Goal: Transaction & Acquisition: Book appointment/travel/reservation

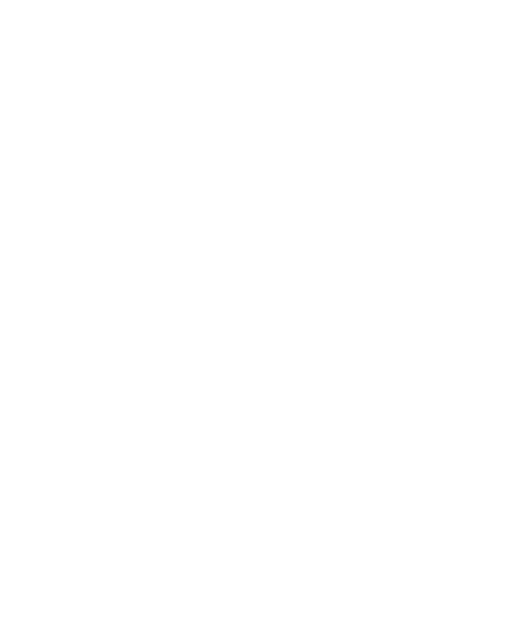
click at [78, 453] on div "Anreise" at bounding box center [49, 442] width 66 height 22
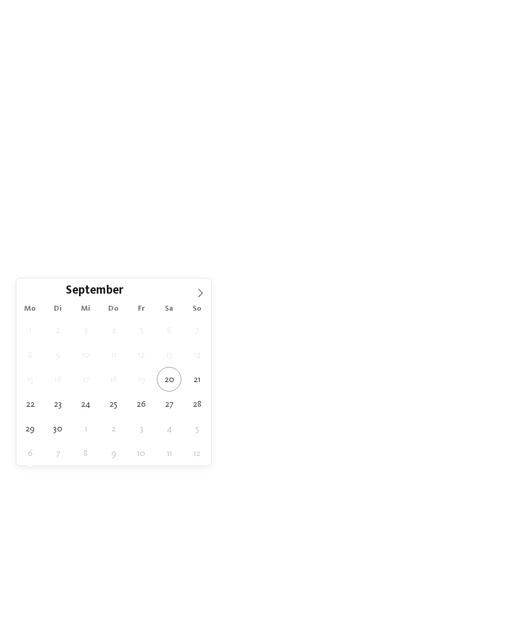
click at [198, 293] on icon at bounding box center [200, 293] width 9 height 9
type div "[DATE]"
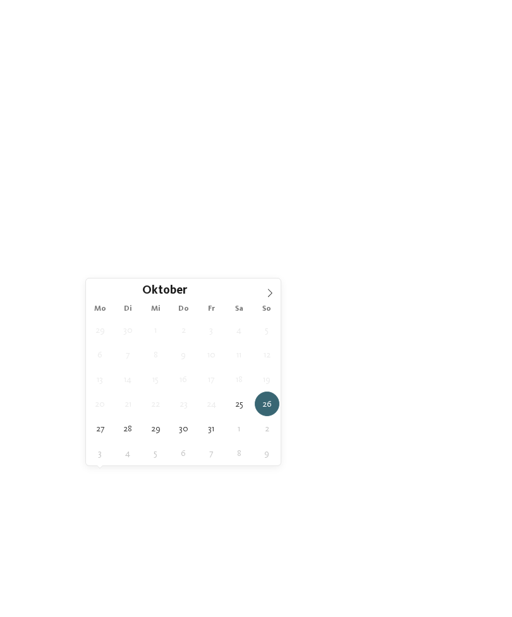
type div "[DATE]"
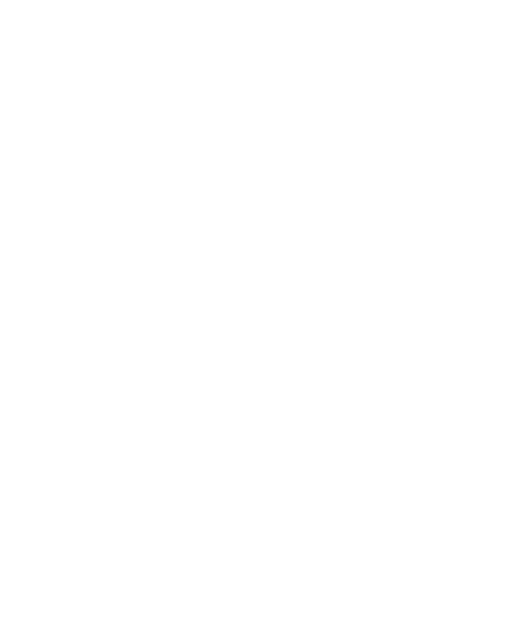
click at [298, 444] on icon at bounding box center [298, 441] width 5 height 5
click at [229, 102] on div at bounding box center [230, 99] width 13 height 13
click at [230, 176] on div at bounding box center [230, 177] width 13 height 13
click at [430, 150] on div at bounding box center [432, 151] width 13 height 13
click at [351, 525] on div "übernehmen" at bounding box center [256, 537] width 366 height 25
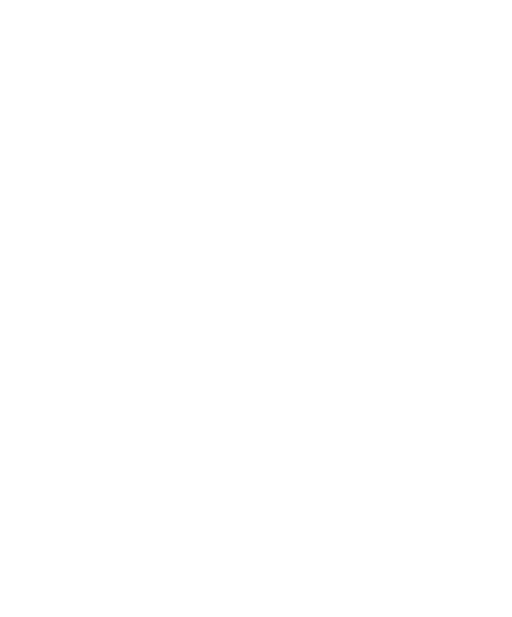
click at [459, 453] on link "Hotel finden" at bounding box center [462, 442] width 66 height 22
click at [488, 178] on icon at bounding box center [486, 189] width 27 height 22
click at [97, 315] on div at bounding box center [137, 349] width 224 height 126
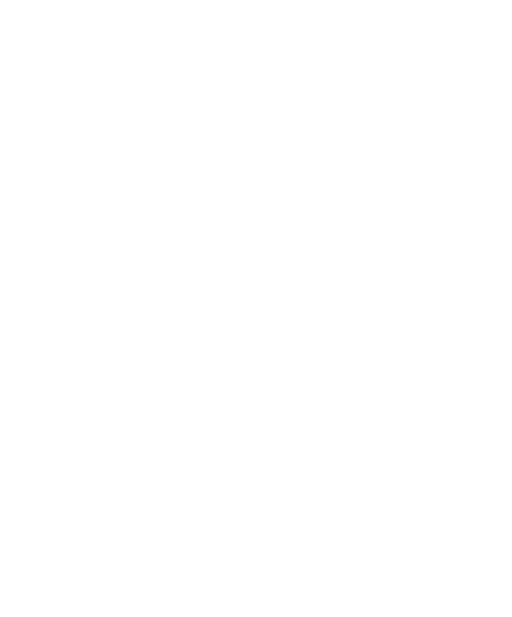
click at [107, 299] on div at bounding box center [137, 349] width 224 height 126
click at [91, 286] on span "Vinschgau – Graun im Vinschgau am Reschensee" at bounding box center [121, 290] width 166 height 8
click at [287, 160] on div "buchen" at bounding box center [288, 171] width 63 height 22
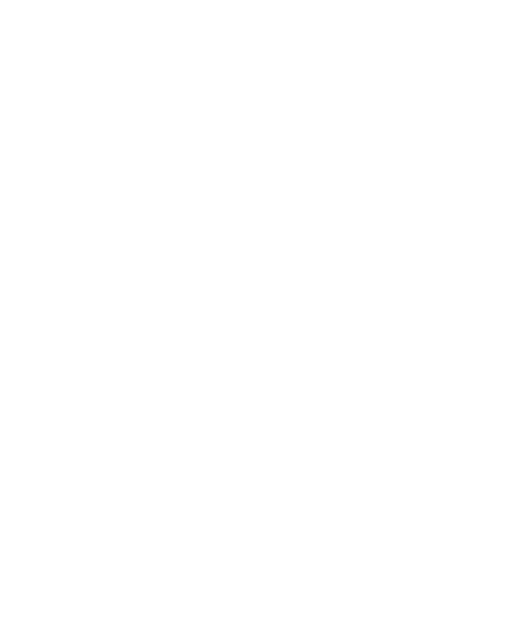
click at [401, 499] on div "25" at bounding box center [398, 509] width 21 height 21
click at [330, 524] on div "29" at bounding box center [326, 534] width 21 height 21
click at [421, 397] on div "26" at bounding box center [423, 407] width 21 height 21
click at [326, 421] on div "29" at bounding box center [326, 431] width 21 height 21
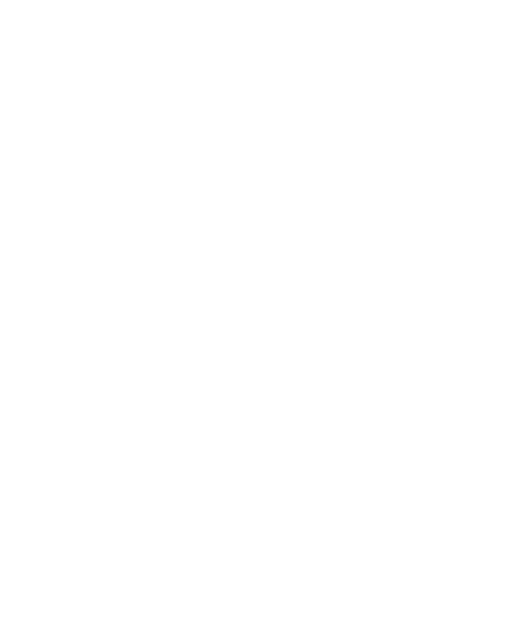
scroll to position [3108, 0]
click at [218, 353] on button "2" at bounding box center [218, 366] width 21 height 26
click at [105, 407] on select "**********" at bounding box center [82, 422] width 76 height 30
select select "*"
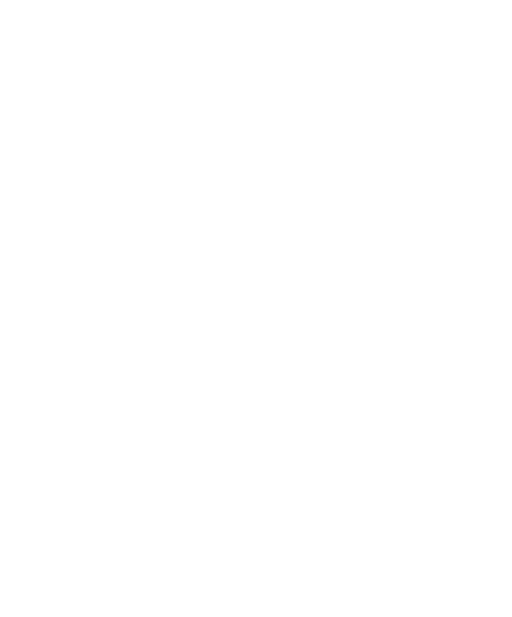
click at [179, 407] on select "**********" at bounding box center [167, 422] width 76 height 30
select select "*"
click at [95, 260] on img at bounding box center [256, 201] width 512 height 288
click at [22, 328] on div "Impressionen" at bounding box center [15, 332] width 30 height 25
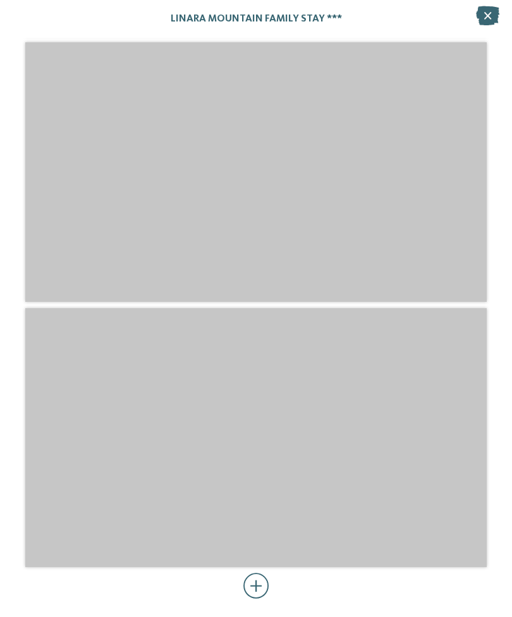
scroll to position [3702, 0]
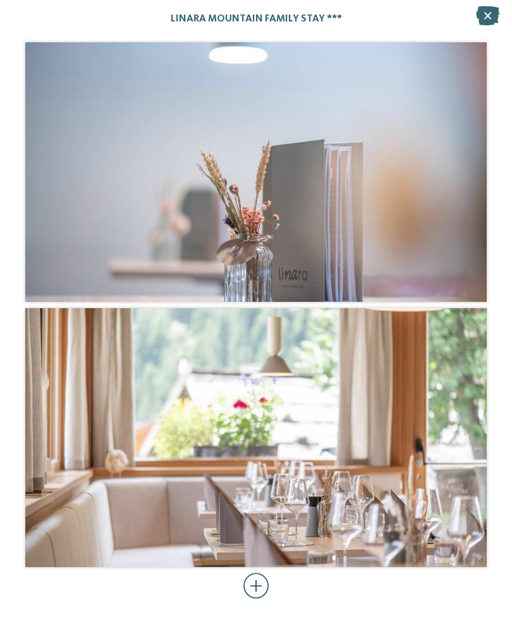
click at [486, 23] on icon at bounding box center [487, 15] width 23 height 19
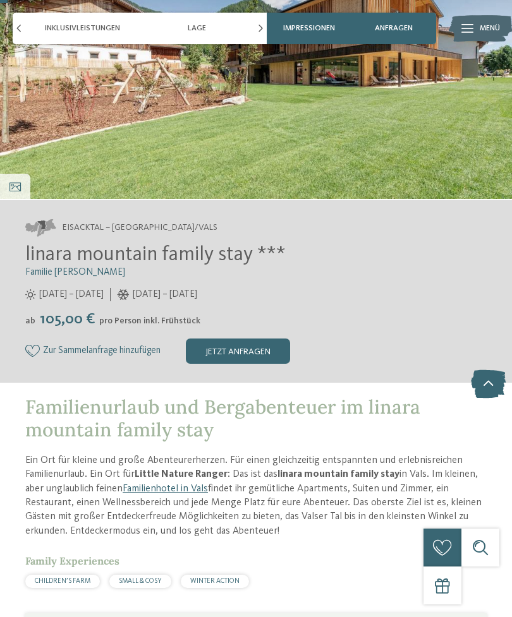
scroll to position [0, 0]
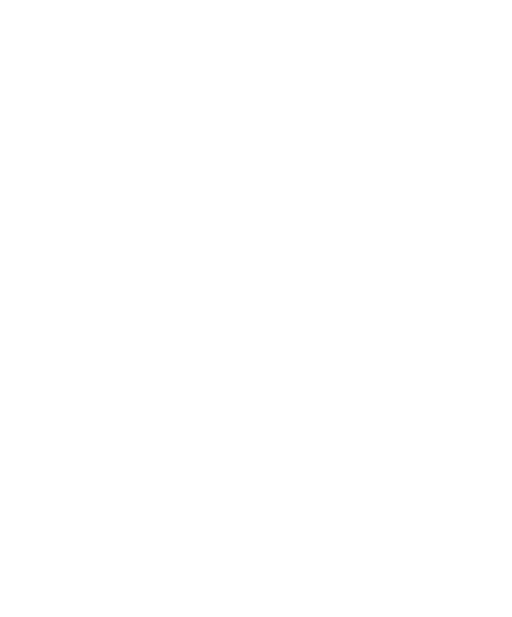
scroll to position [128, 0]
click at [477, 27] on img at bounding box center [479, 29] width 63 height 32
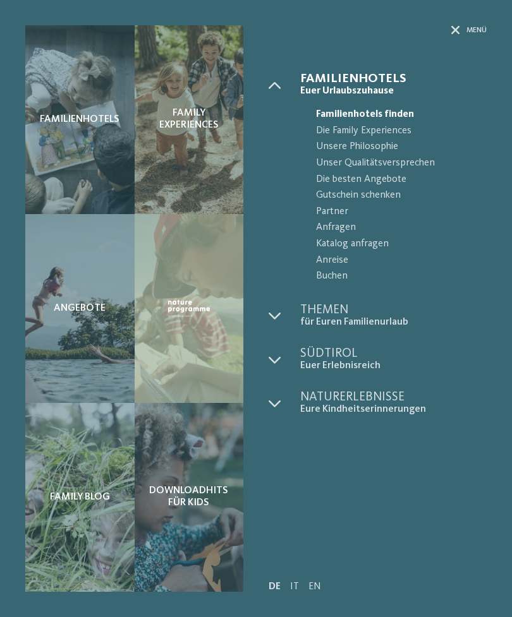
click at [336, 275] on span "Buchen" at bounding box center [401, 276] width 171 height 16
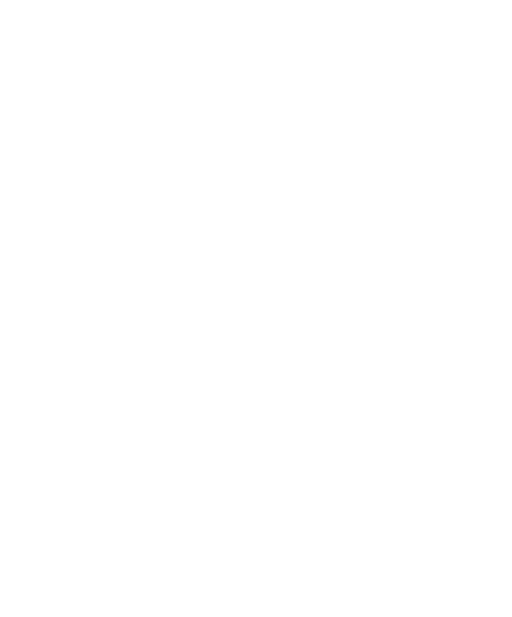
click at [229, 222] on icon "Datum auswählen" at bounding box center [231, 228] width 12 height 12
click at [315, 254] on span "Nächster Monat" at bounding box center [321, 260] width 13 height 13
click at [299, 368] on div "25" at bounding box center [300, 380] width 19 height 24
type input "**********"
click at [225, 392] on div "29" at bounding box center [223, 404] width 20 height 24
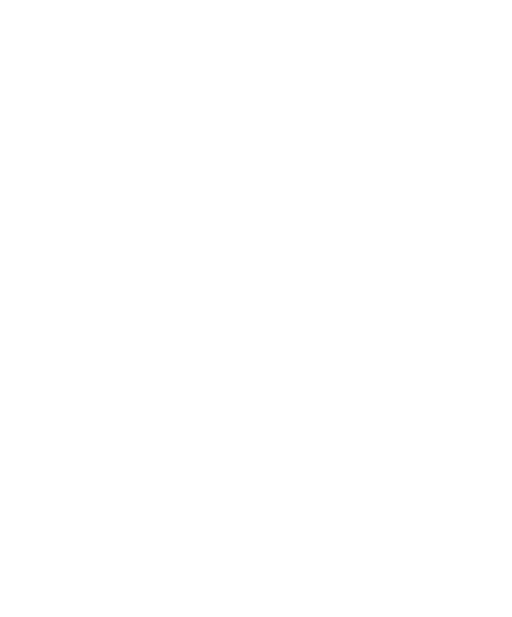
type input "**********"
click at [376, 214] on button "2 Gäste – 1 Zimmer" at bounding box center [368, 228] width 68 height 28
select select "*"
click at [369, 301] on select "* * * * * * * *" at bounding box center [342, 313] width 91 height 24
select select "*"
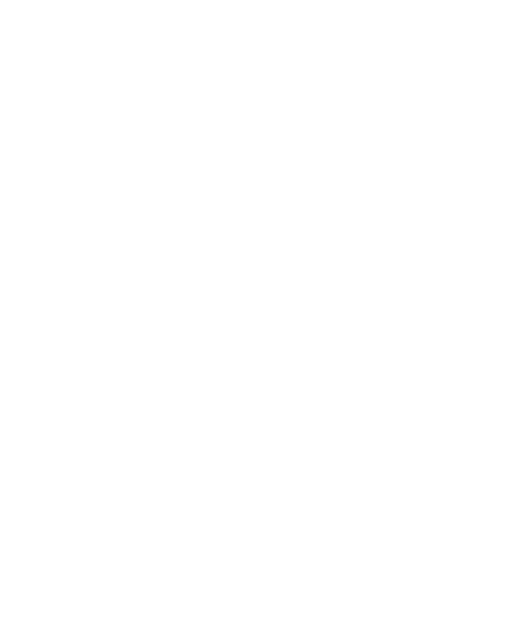
select select "*"
click at [246, 356] on select "* * * * * * * * * * ** ** ** ** ** ** ** **" at bounding box center [226, 368] width 61 height 24
select select "*"
click at [308, 356] on select "* * * * * * * * * * ** ** ** ** ** ** ** **" at bounding box center [291, 368] width 61 height 24
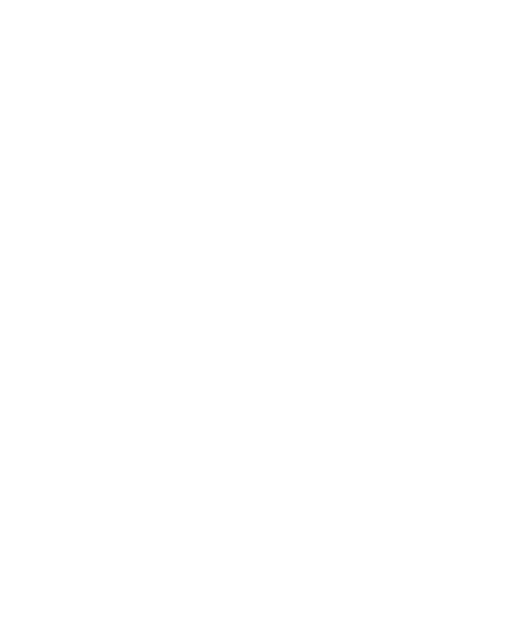
select select "*"
click at [369, 464] on button "Speichern" at bounding box center [347, 478] width 111 height 28
click at [453, 220] on button "Suchen" at bounding box center [447, 229] width 68 height 28
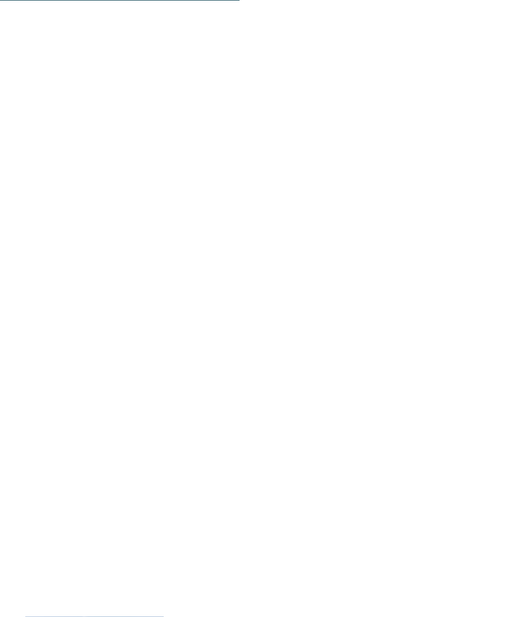
scroll to position [917, 0]
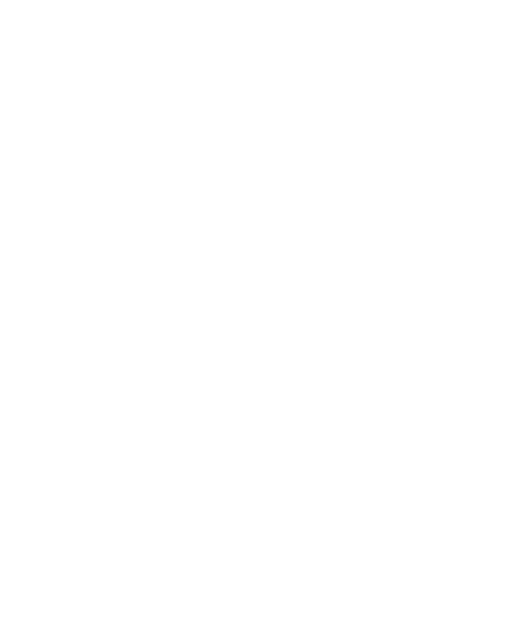
click at [227, 564] on button "Zimmer anzeigen" at bounding box center [220, 578] width 86 height 28
select select "*"
select select "**********"
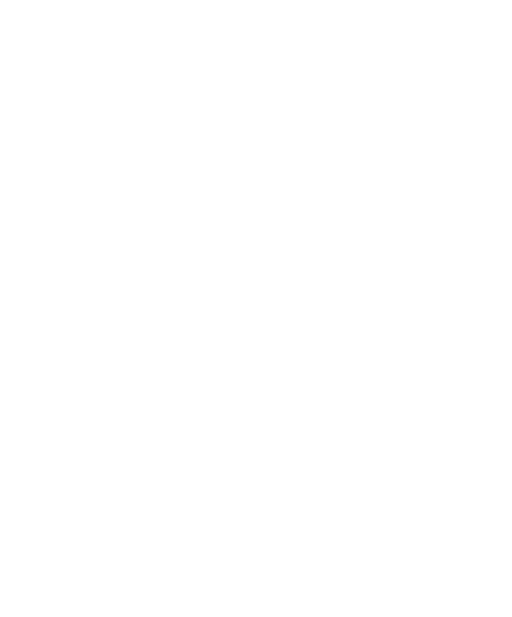
select select "**********"
click at [90, 356] on span "Reisedaten" at bounding box center [82, 362] width 97 height 13
select select "*"
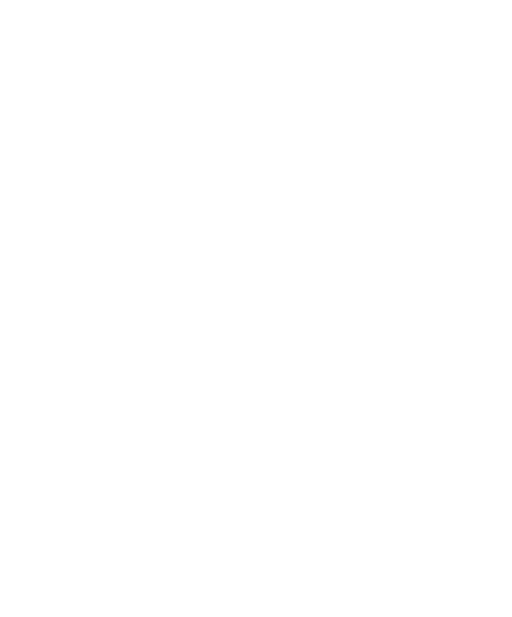
select select "*"
select select "**********"
click at [236, 409] on div "26" at bounding box center [232, 419] width 21 height 21
select select "**********"
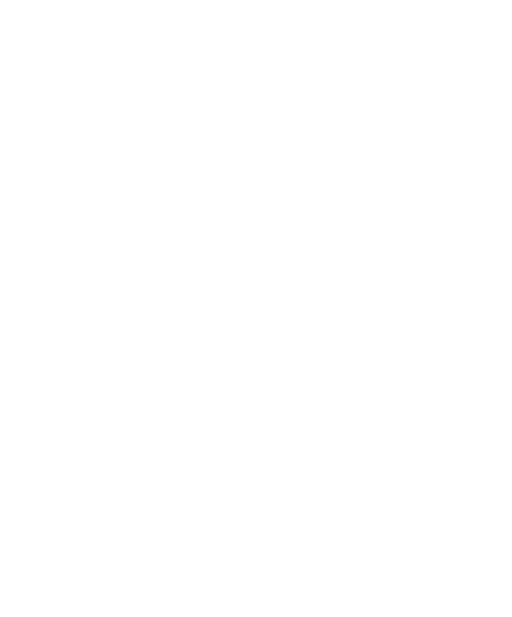
select select "**********"
click at [135, 434] on div "29" at bounding box center [135, 444] width 21 height 21
select select "**********"
click at [347, 519] on button "Weiter zu „Zimmer“" at bounding box center [255, 533] width 451 height 29
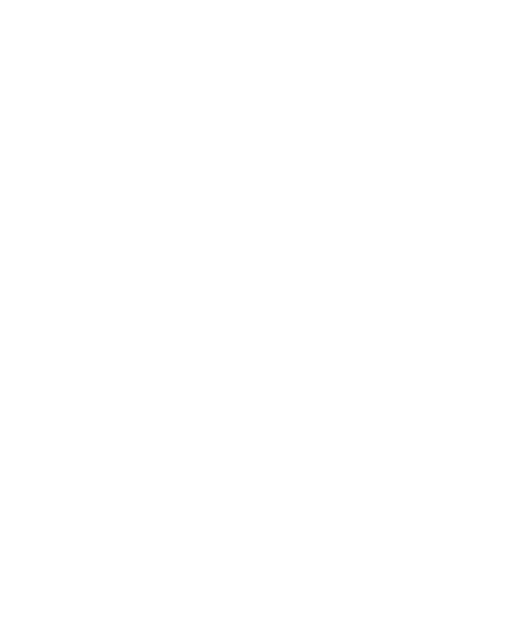
scroll to position [5422, 0]
click at [107, 242] on img at bounding box center [94, 294] width 138 height 104
select select "*"
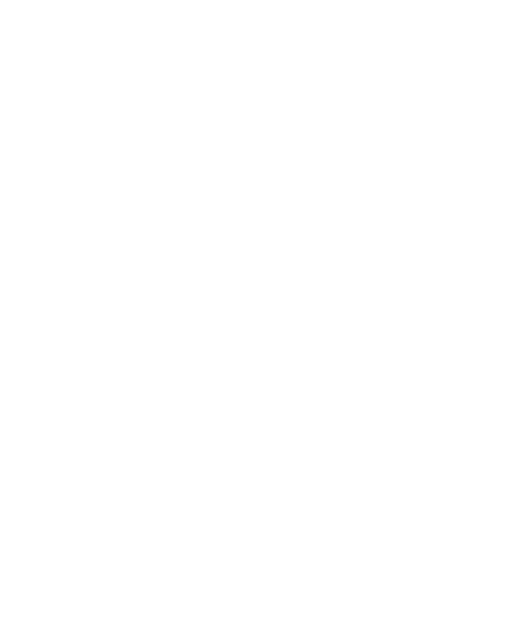
select select "*"
select select "**********"
